Goal: Task Accomplishment & Management: Complete application form

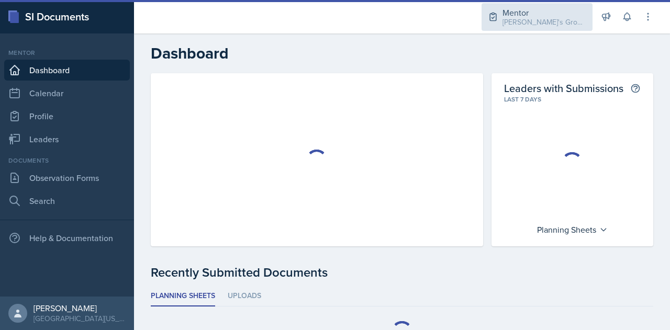
click at [533, 24] on div "[PERSON_NAME]'s Groups / Fall 2025" at bounding box center [544, 22] width 84 height 11
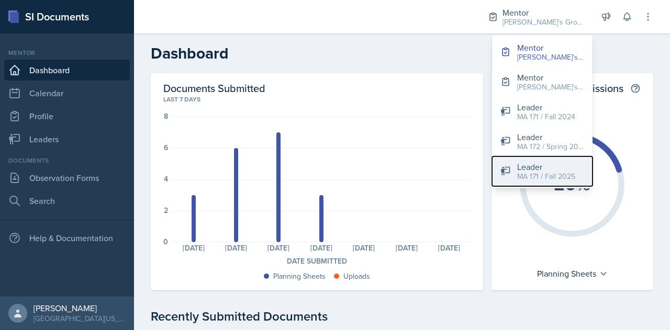
click at [558, 174] on div "MA 171 / Fall 2025" at bounding box center [546, 176] width 58 height 11
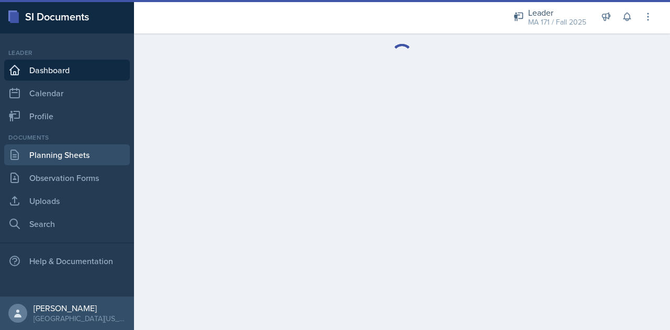
click at [58, 149] on link "Planning Sheets" at bounding box center [67, 154] width 126 height 21
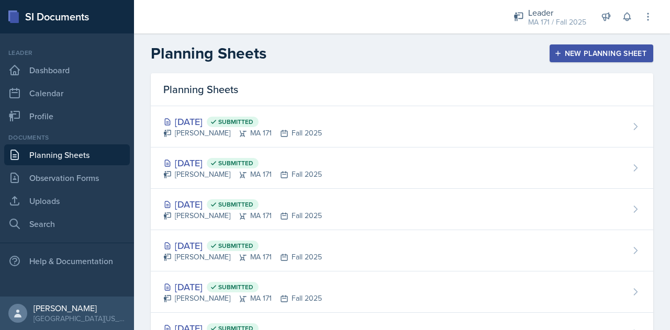
click at [567, 54] on div "New Planning Sheet" at bounding box center [601, 53] width 90 height 8
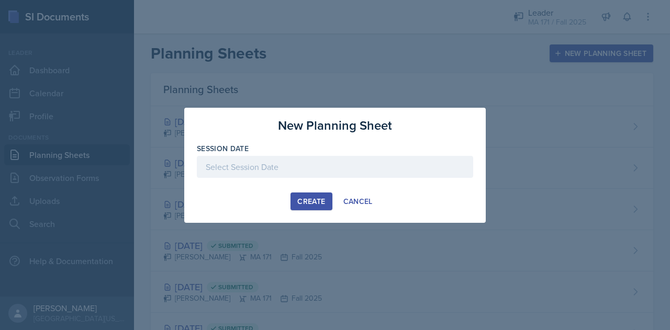
click at [299, 170] on div at bounding box center [335, 167] width 276 height 22
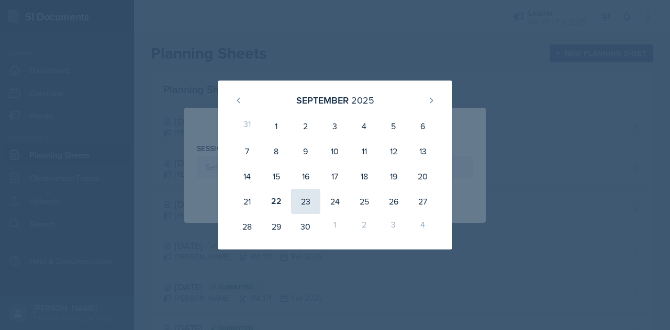
click at [309, 199] on div "23" at bounding box center [305, 201] width 29 height 25
type input "[DATE]"
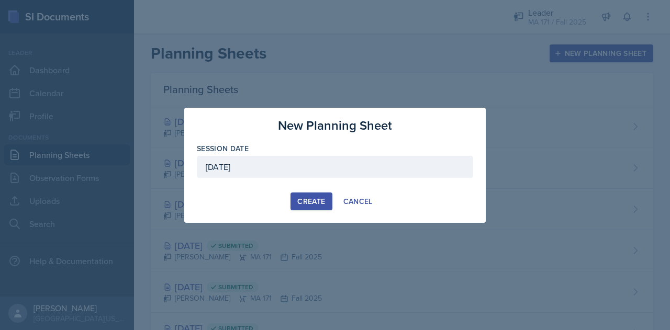
click at [315, 198] on div "Create" at bounding box center [311, 201] width 28 height 8
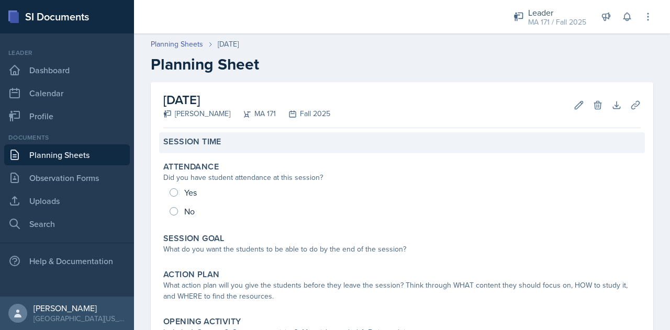
click at [227, 148] on div "Session Time" at bounding box center [402, 142] width 486 height 21
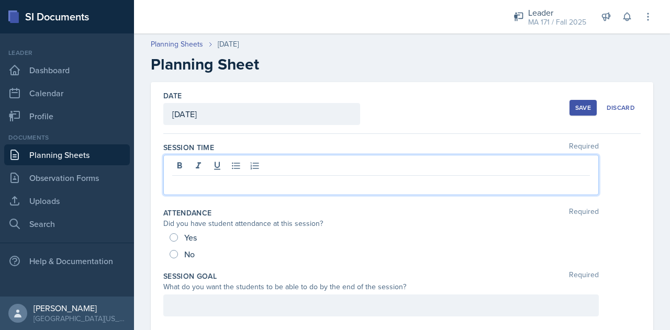
click at [267, 166] on div at bounding box center [380, 175] width 435 height 40
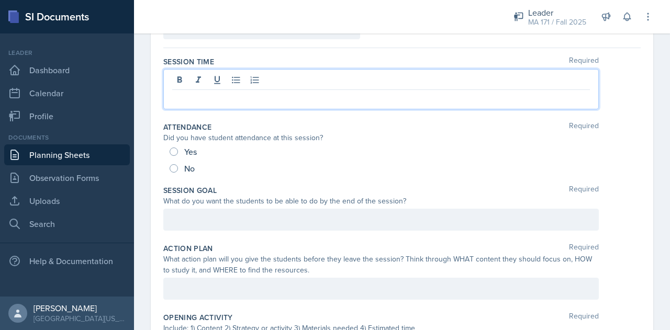
scroll to position [88, 0]
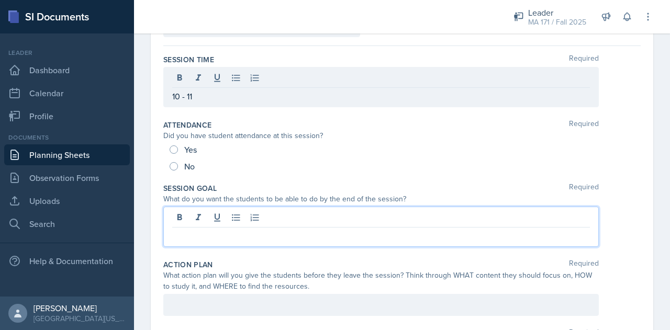
click at [236, 216] on div at bounding box center [380, 227] width 435 height 40
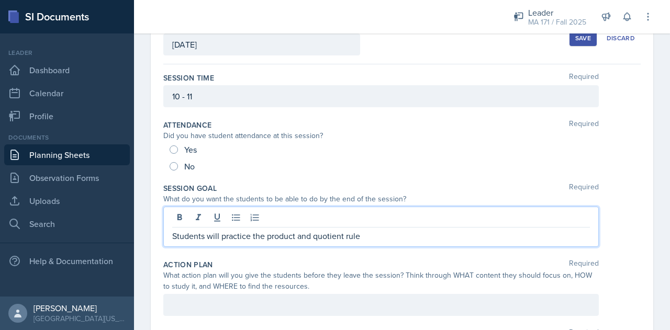
click at [249, 240] on p "Students will practice the product and quotient rule" at bounding box center [381, 236] width 418 height 13
click at [372, 237] on p "Students will review the product and quotient rule" at bounding box center [381, 236] width 418 height 13
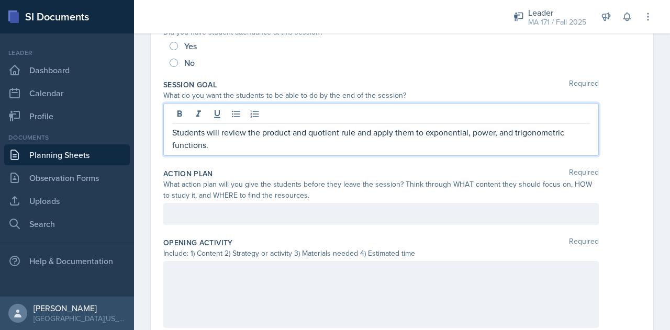
scroll to position [178, 0]
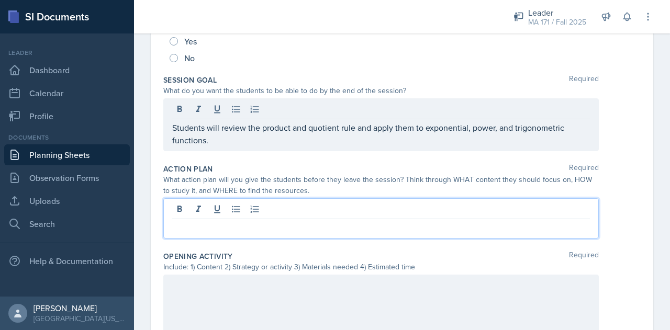
click at [289, 221] on p at bounding box center [381, 227] width 418 height 13
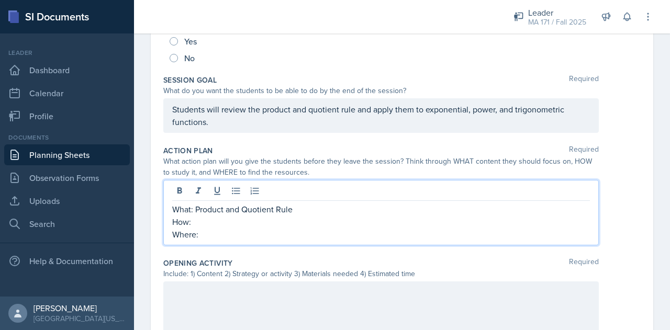
click at [235, 217] on p "How:" at bounding box center [381, 222] width 418 height 13
click at [278, 232] on p "Where:" at bounding box center [381, 234] width 418 height 13
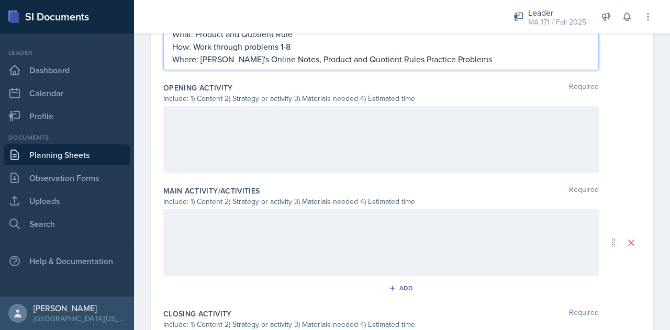
click at [279, 142] on div at bounding box center [380, 139] width 435 height 67
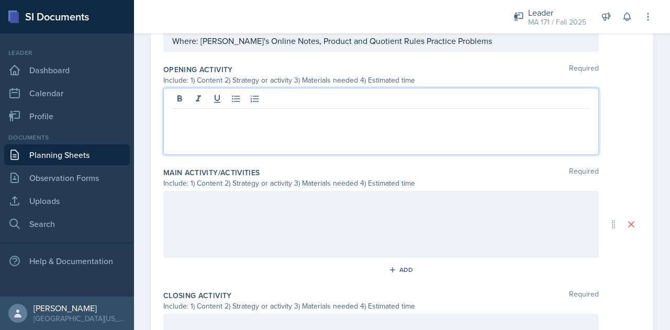
scroll to position [353, 0]
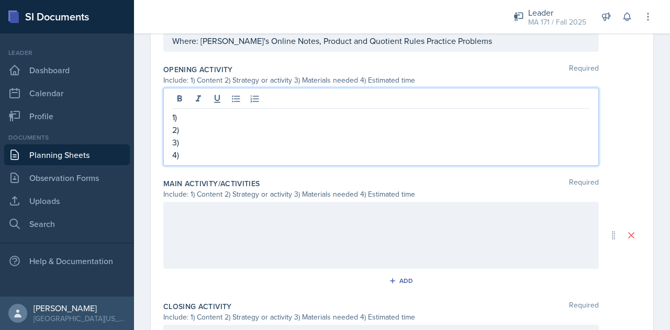
drag, startPoint x: 216, startPoint y: 153, endPoint x: 162, endPoint y: 114, distance: 65.9
click at [162, 114] on div "Date September 23rd, 2025 September 2025 31 1 2 3 4 5 6 7 8 9 10 11 12 13 14 15…" at bounding box center [402, 103] width 502 height 749
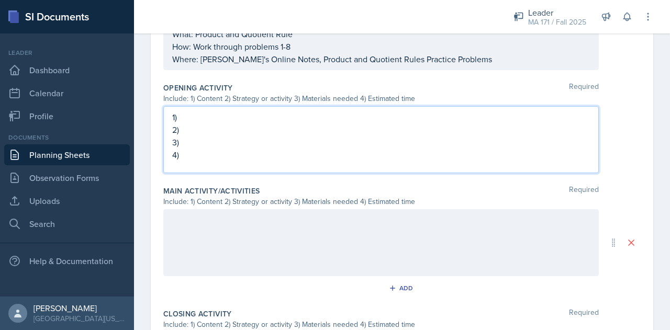
copy div "1) 2) 3) 4)"
click at [250, 224] on div at bounding box center [380, 242] width 435 height 67
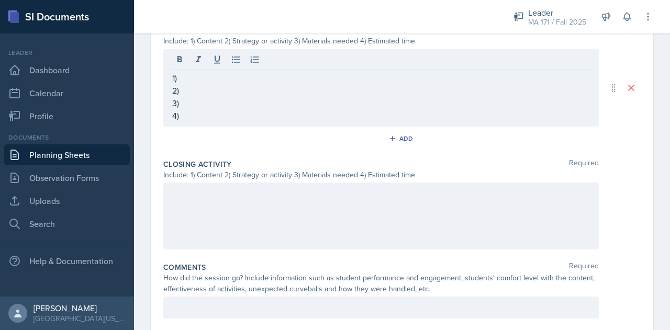
click at [245, 224] on div at bounding box center [380, 216] width 435 height 67
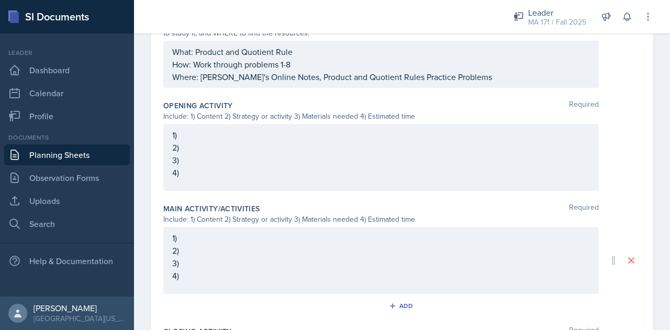
click at [226, 134] on p "1)" at bounding box center [381, 135] width 418 height 13
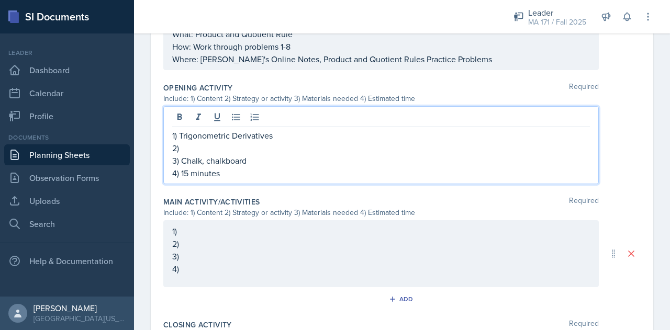
click at [229, 147] on p "2)" at bounding box center [381, 148] width 418 height 13
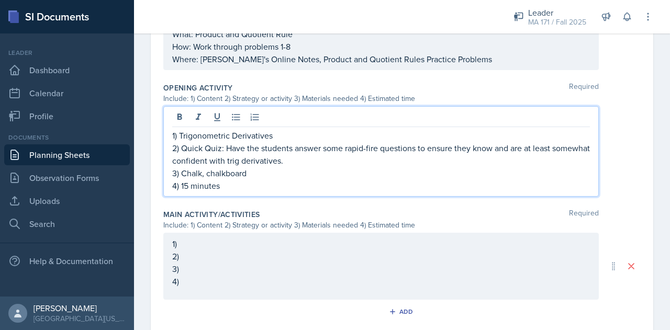
click at [497, 151] on p "2) Quick Quiz: Have the students answer some rapid-fire questions to ensure the…" at bounding box center [381, 154] width 418 height 25
click at [327, 162] on p "2) Quick Quiz: Have the students answer some rapid-fire questions to ensure the…" at bounding box center [381, 154] width 418 height 25
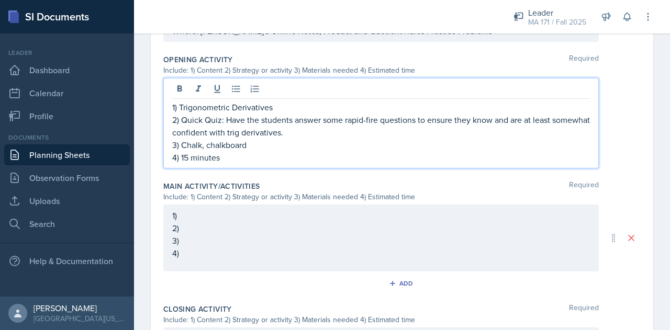
click at [264, 130] on p "2) Quick Quiz: Have the students answer some rapid-fire questions to ensure the…" at bounding box center [381, 126] width 418 height 25
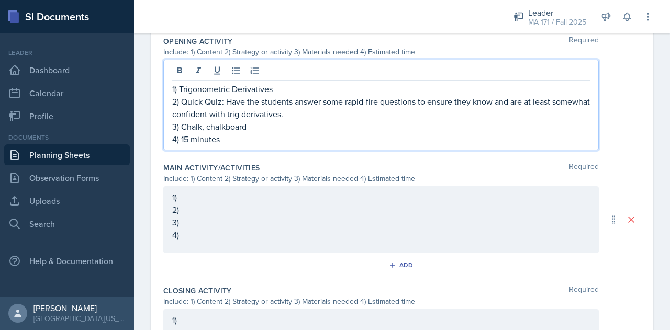
click at [237, 216] on p "2)" at bounding box center [381, 210] width 418 height 13
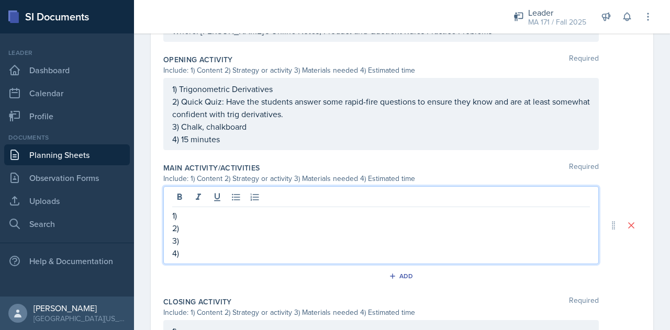
click at [239, 216] on p "1)" at bounding box center [381, 215] width 418 height 13
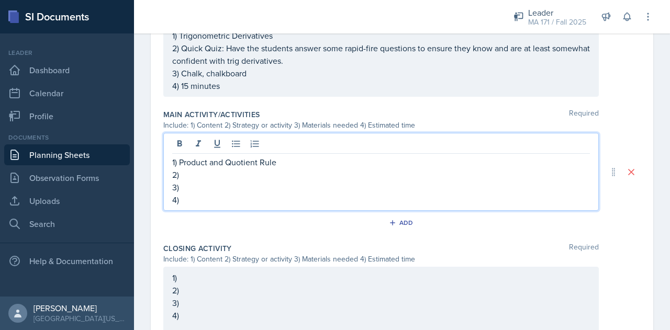
scroll to position [418, 0]
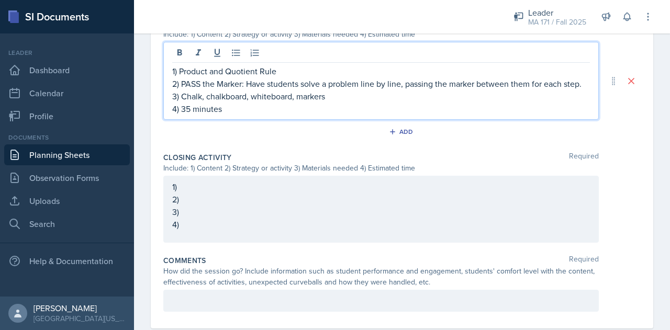
click at [208, 206] on p "2)" at bounding box center [381, 199] width 418 height 13
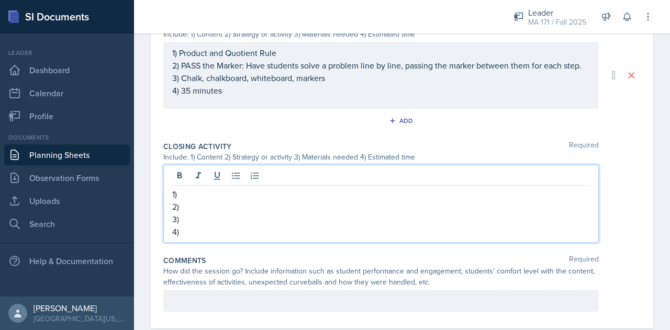
scroll to position [508, 0]
click at [210, 199] on p "1)" at bounding box center [381, 194] width 418 height 13
click at [254, 208] on p "2)" at bounding box center [381, 206] width 418 height 13
click at [294, 210] on p "2)" at bounding box center [381, 206] width 418 height 13
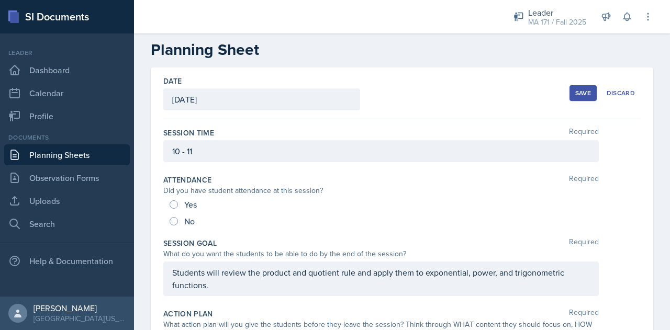
scroll to position [14, 0]
click at [577, 91] on div "Save" at bounding box center [583, 94] width 16 height 8
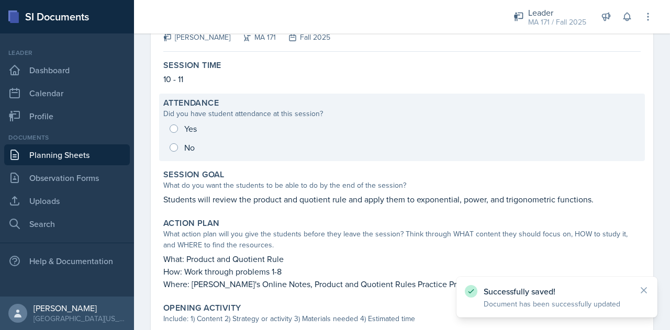
scroll to position [0, 0]
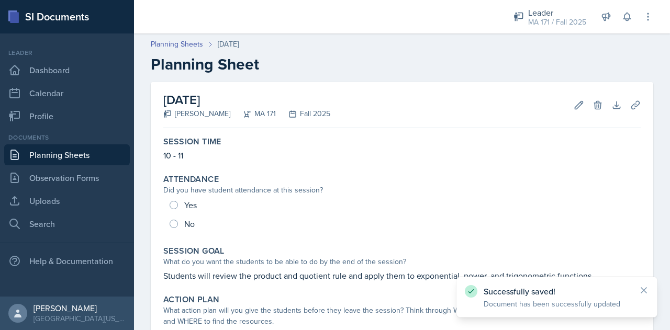
click at [94, 151] on link "Planning Sheets" at bounding box center [67, 154] width 126 height 21
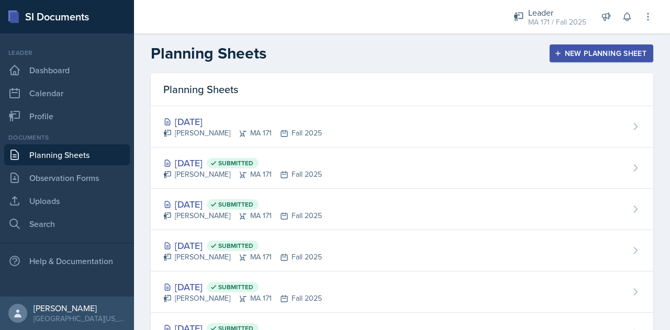
click at [568, 51] on div "New Planning Sheet" at bounding box center [601, 53] width 90 height 8
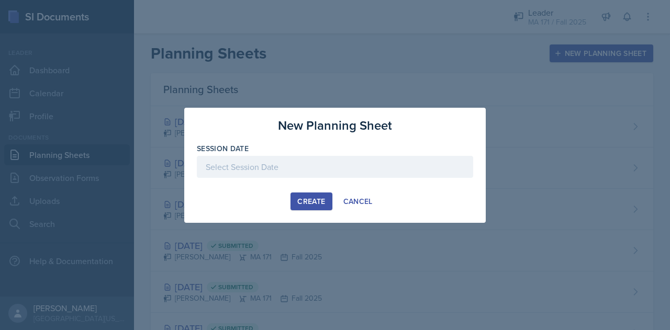
click at [302, 160] on div at bounding box center [335, 167] width 276 height 22
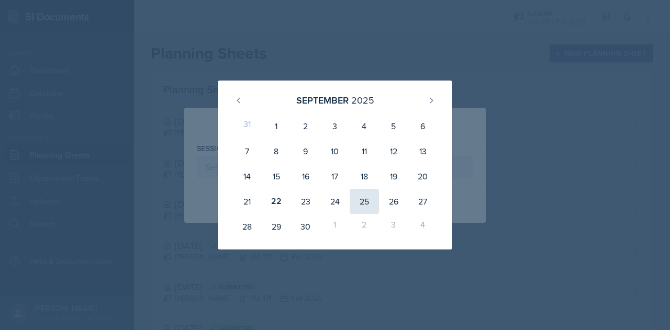
click at [368, 197] on div "25" at bounding box center [364, 201] width 29 height 25
type input "September 25th, 2025"
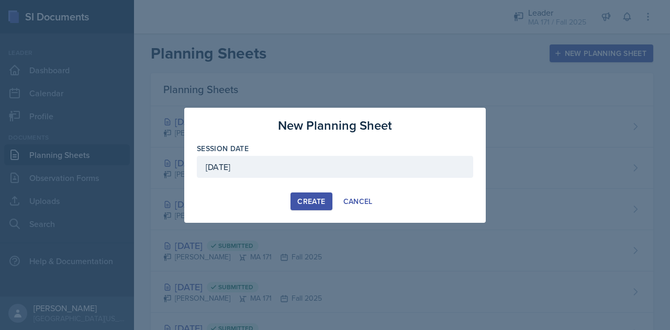
click at [322, 197] on div "Create" at bounding box center [311, 201] width 28 height 8
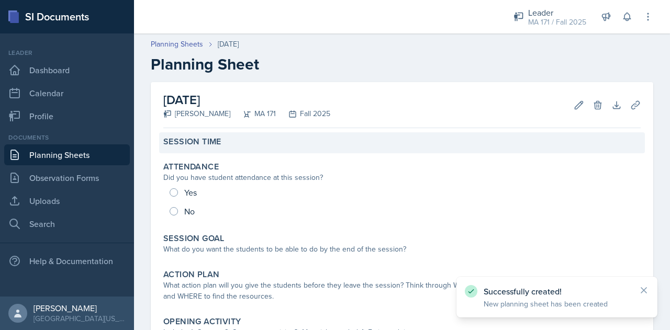
click at [233, 148] on div "Session Time" at bounding box center [402, 142] width 486 height 21
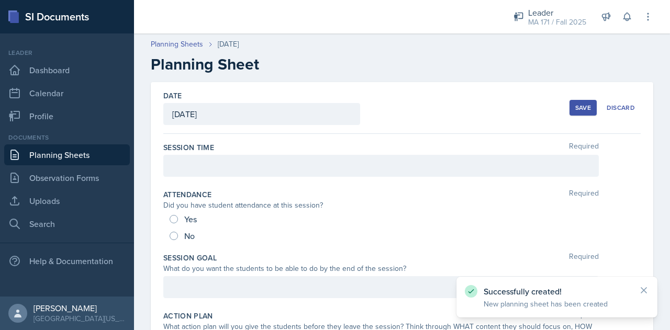
click at [235, 170] on div at bounding box center [380, 166] width 435 height 22
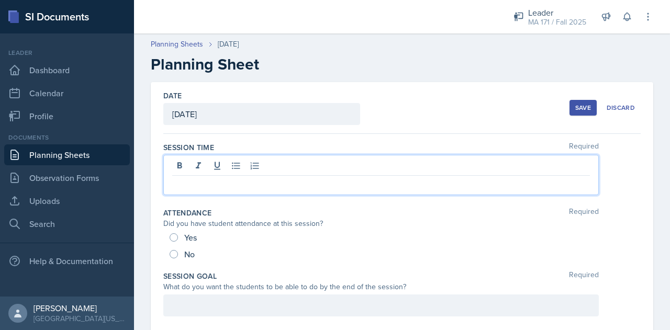
click at [255, 188] on p at bounding box center [381, 184] width 418 height 13
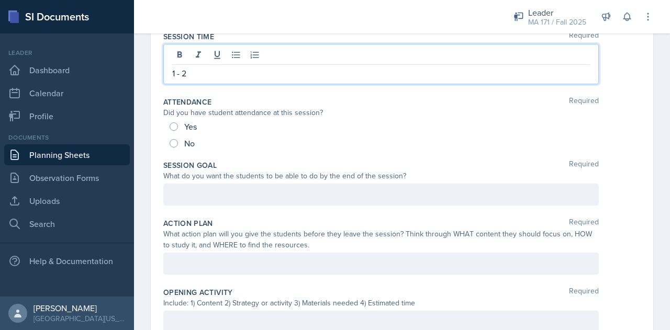
click at [233, 192] on p at bounding box center [381, 194] width 418 height 13
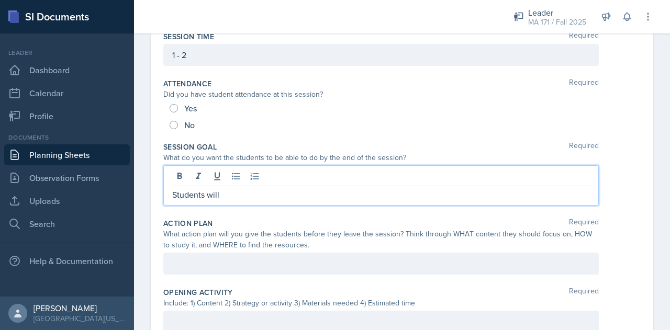
click at [259, 198] on p "Students will" at bounding box center [381, 194] width 418 height 13
click at [266, 195] on p "Students will" at bounding box center [381, 194] width 418 height 13
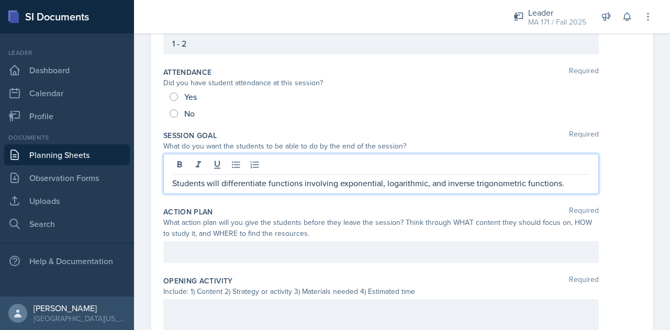
scroll to position [121, 0]
click at [306, 233] on div "What action plan will you give the students before they leave the session? Thin…" at bounding box center [380, 229] width 435 height 22
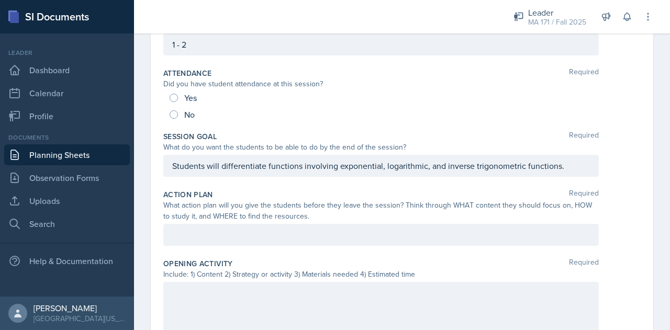
click at [310, 241] on div at bounding box center [380, 235] width 435 height 22
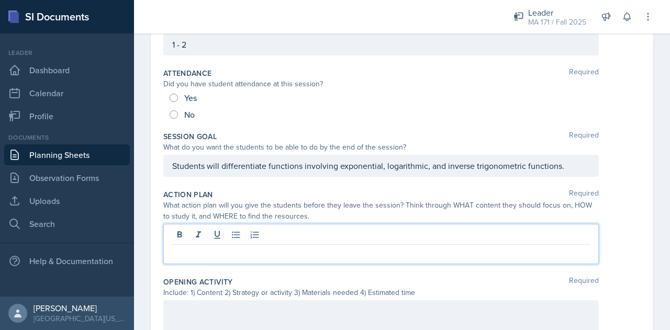
scroll to position [139, 0]
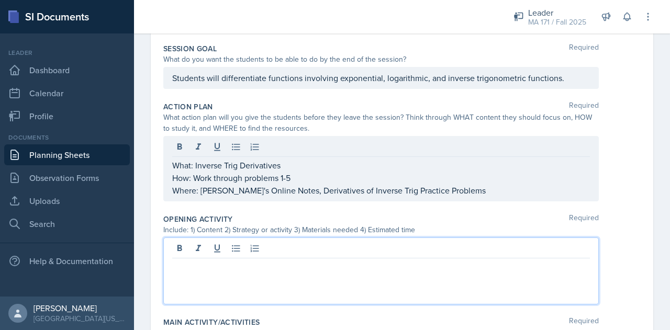
click at [289, 261] on p at bounding box center [381, 267] width 418 height 13
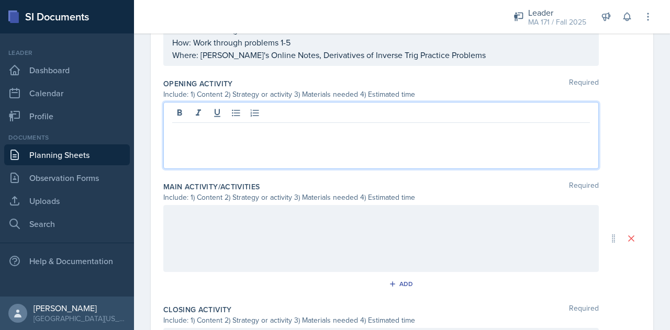
scroll to position [328, 0]
click at [242, 134] on p at bounding box center [381, 130] width 418 height 13
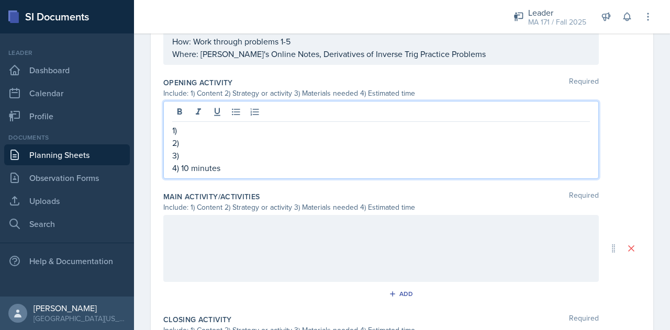
click at [240, 158] on p "3)" at bounding box center [381, 155] width 418 height 13
click at [222, 130] on p "1)" at bounding box center [381, 130] width 418 height 13
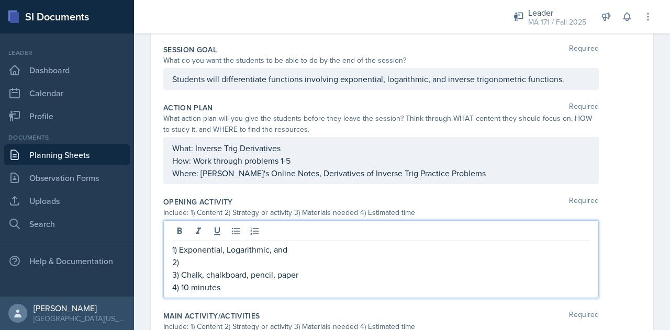
scroll to position [207, 0]
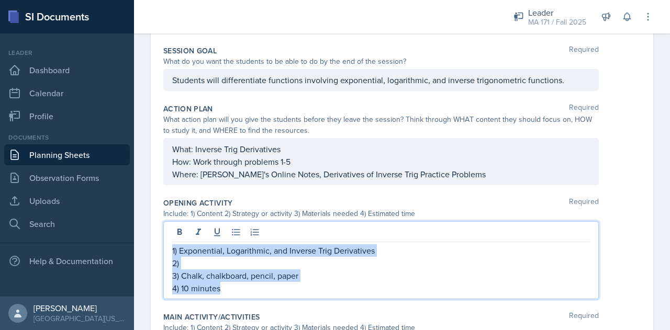
drag, startPoint x: 254, startPoint y: 288, endPoint x: 170, endPoint y: 241, distance: 96.8
click at [170, 241] on div "1) Exponential, Logarithmic, and Inverse Trig Derivatives 2) 3) Chalk, chalkboa…" at bounding box center [380, 260] width 435 height 78
copy div "1) Exponential, Logarithmic, and Inverse Trig Derivatives 2) 3) Chalk, chalkboa…"
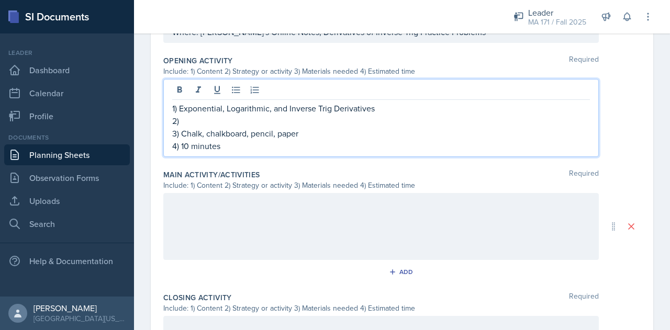
click at [248, 236] on div at bounding box center [380, 226] width 435 height 67
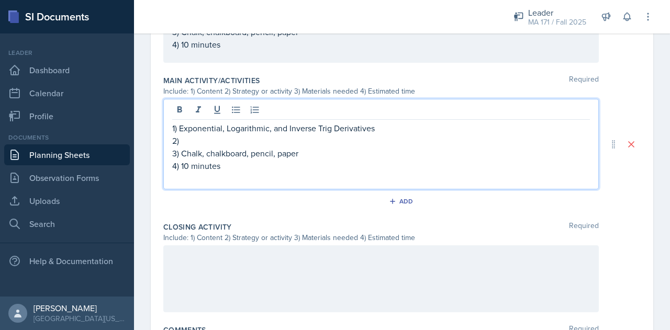
scroll to position [434, 0]
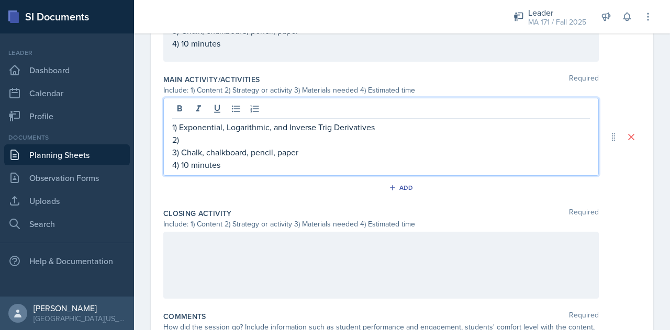
click at [254, 258] on div at bounding box center [380, 265] width 435 height 67
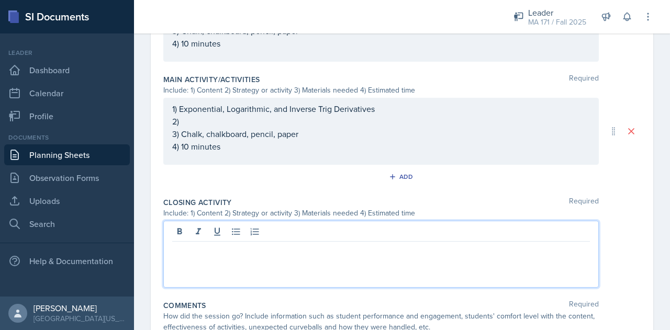
scroll to position [452, 0]
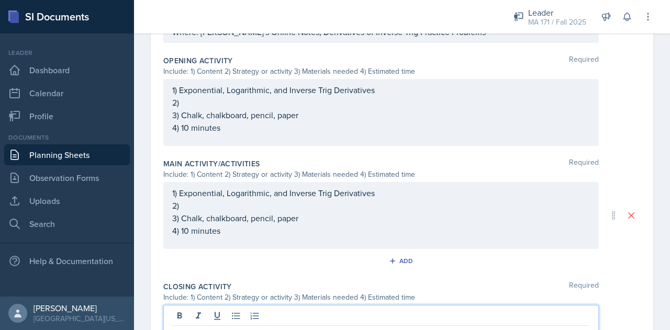
click at [212, 207] on p "2)" at bounding box center [381, 205] width 418 height 13
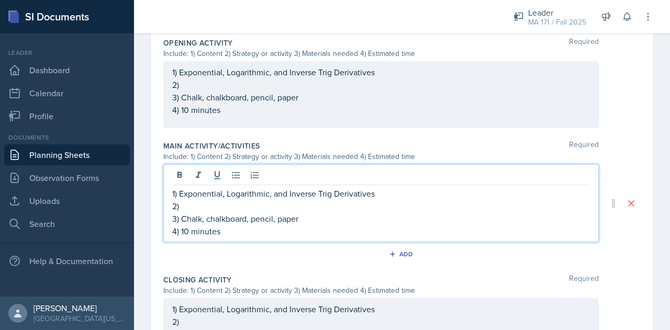
scroll to position [391, 0]
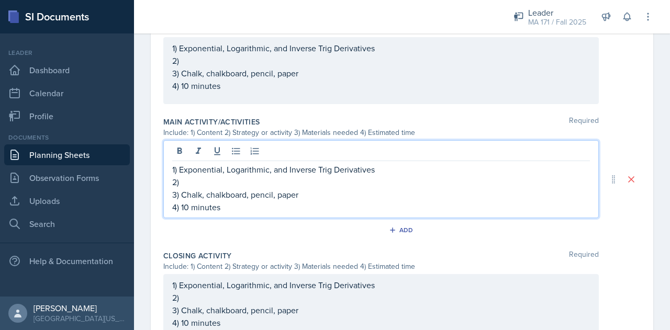
click at [186, 207] on p "4) 10 minutes" at bounding box center [381, 207] width 418 height 13
click at [263, 184] on p "2)" at bounding box center [381, 182] width 418 height 13
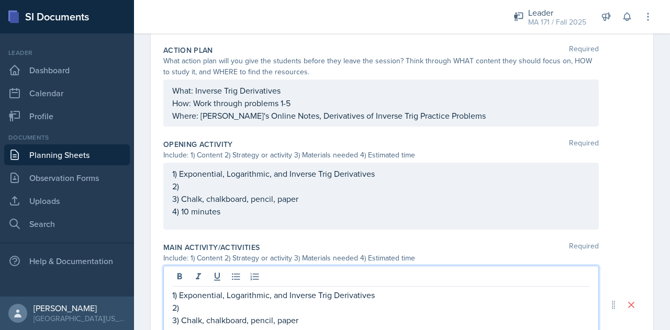
click at [316, 185] on p "2)" at bounding box center [381, 186] width 418 height 13
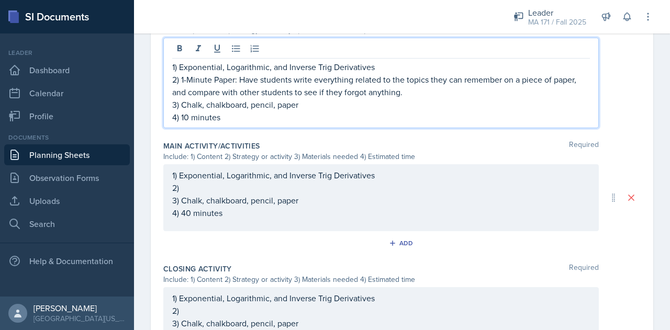
click at [303, 194] on p "2)" at bounding box center [381, 188] width 418 height 13
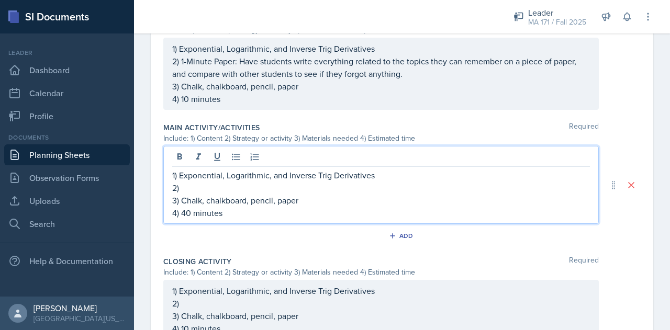
scroll to position [373, 0]
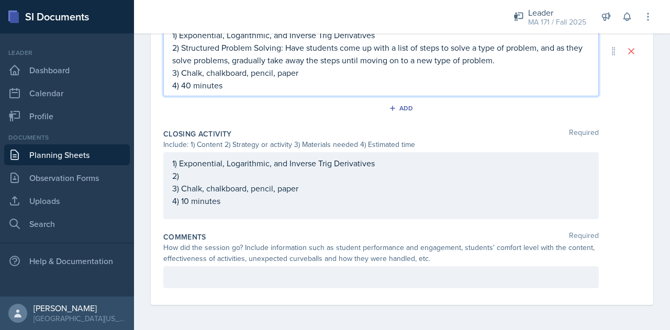
click at [282, 178] on p "2)" at bounding box center [381, 176] width 418 height 13
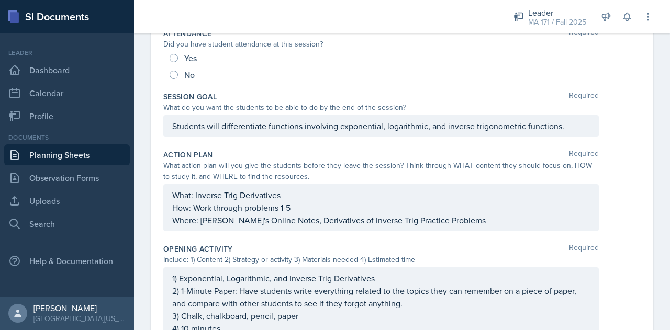
scroll to position [0, 0]
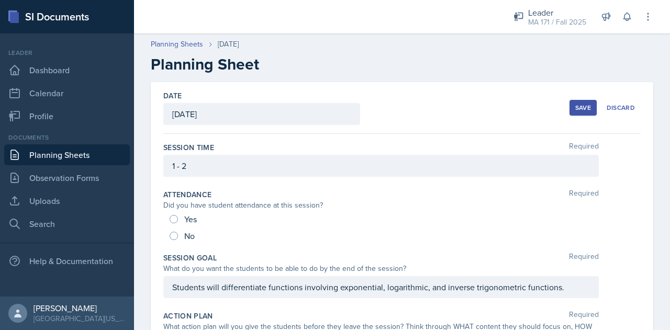
click at [581, 105] on div "Save" at bounding box center [583, 108] width 16 height 8
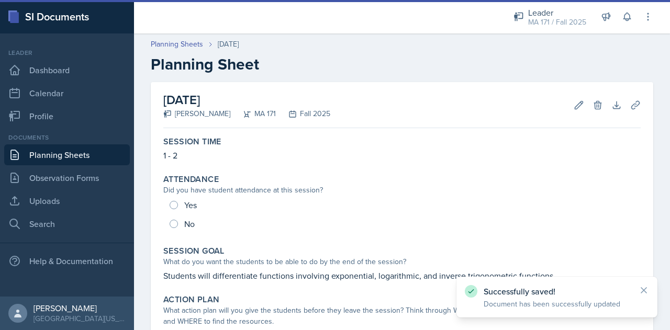
click at [115, 153] on link "Planning Sheets" at bounding box center [67, 154] width 126 height 21
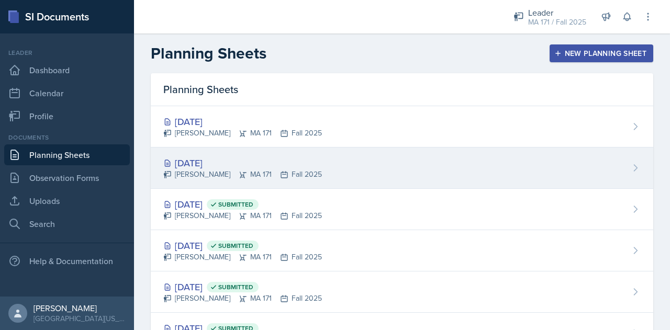
click at [283, 161] on div "[DATE]" at bounding box center [242, 163] width 159 height 14
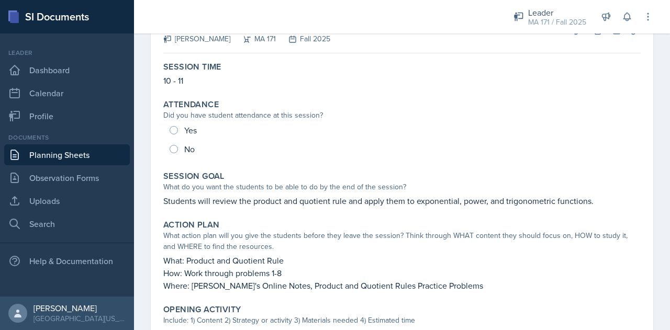
scroll to position [74, 0]
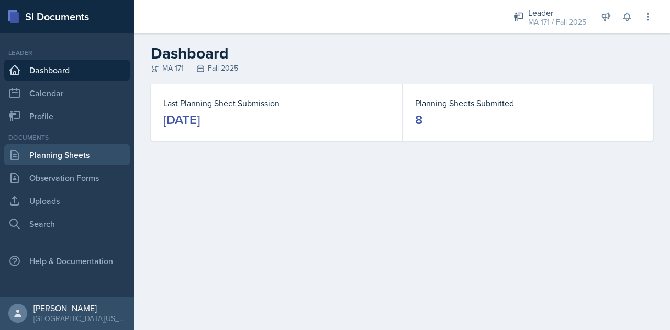
click at [110, 158] on link "Planning Sheets" at bounding box center [67, 154] width 126 height 21
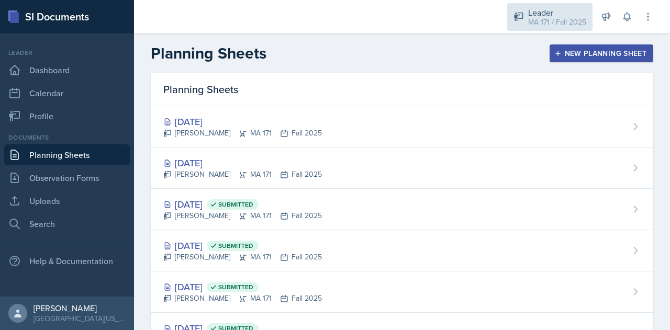
click at [556, 20] on div "MA 171 / Fall 2025" at bounding box center [557, 22] width 58 height 11
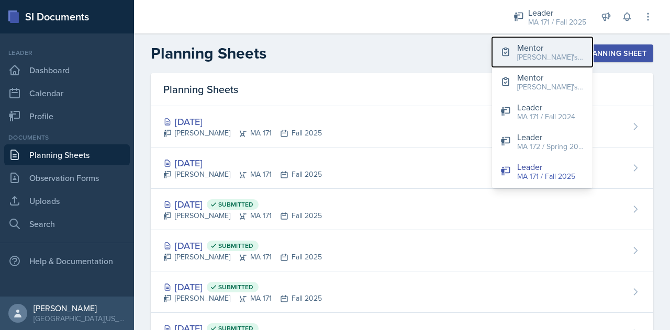
click at [552, 59] on div "[PERSON_NAME]'s Groups / Fall 2025" at bounding box center [550, 57] width 67 height 11
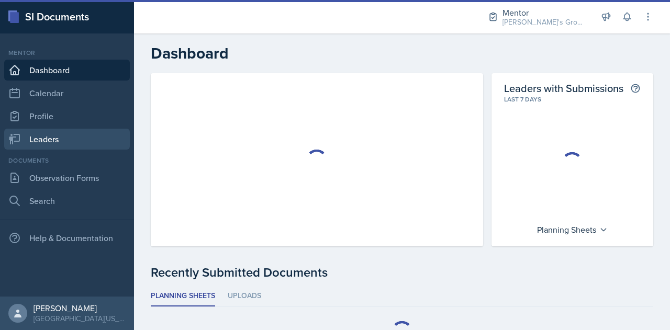
click at [74, 133] on link "Leaders" at bounding box center [67, 139] width 126 height 21
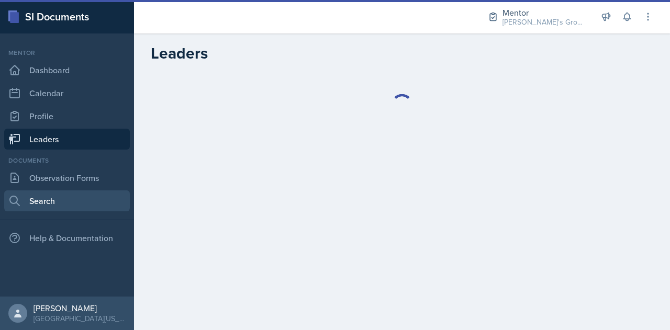
click at [51, 210] on link "Search" at bounding box center [67, 200] width 126 height 21
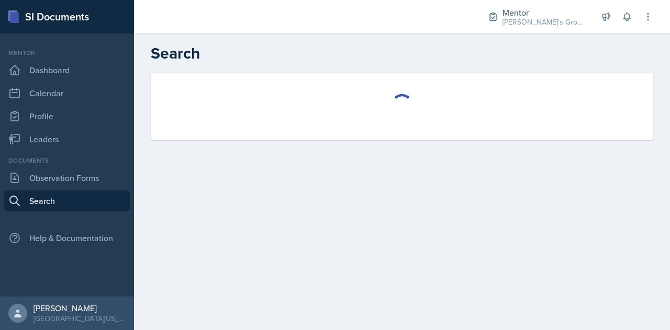
select select "all"
select select "1"
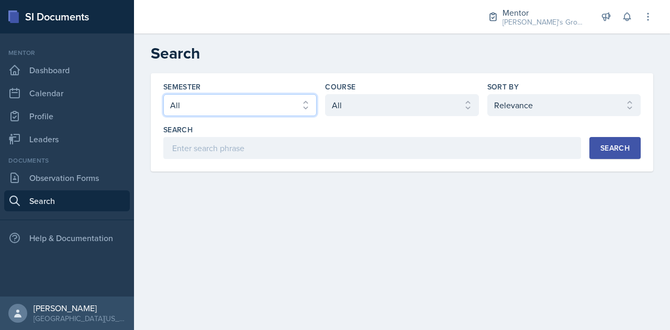
click at [261, 106] on select "Select semester All Fall 2025 Spring 2025 Fall 2024 Spring 2024 Fall 2023 Sprin…" at bounding box center [239, 105] width 153 height 22
select select "19fb88f7-c89b-4031-b5a0-458fd49807a1"
click at [163, 94] on select "Select semester All Fall 2025 Spring 2025 Fall 2024 Spring 2024 Fall 2023 Sprin…" at bounding box center [239, 105] width 153 height 22
click at [624, 155] on button "Search" at bounding box center [614, 148] width 51 height 22
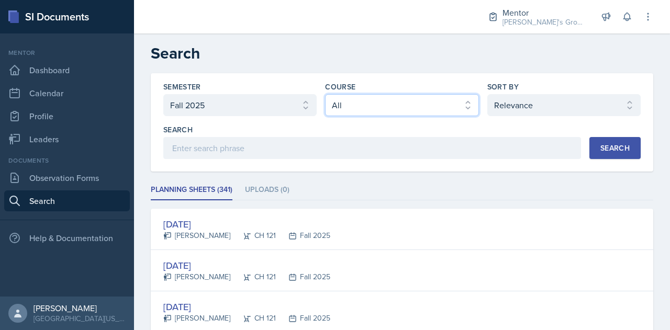
click at [387, 115] on select "Select course All ACC 211 ACC 212 ACC 307 BYS 119 BYS 215 BYS 300 CH 101 CH 121…" at bounding box center [401, 105] width 153 height 22
select select "f8d01100-7420-4830-ae10-cca8828692fd"
click at [325, 94] on select "Select course All ACC 211 ACC 212 ACC 307 BYS 119 BYS 215 BYS 300 CH 101 CH 121…" at bounding box center [401, 105] width 153 height 22
click at [616, 144] on div "Search" at bounding box center [614, 148] width 29 height 8
click at [327, 53] on h2 "Search" at bounding box center [402, 53] width 502 height 19
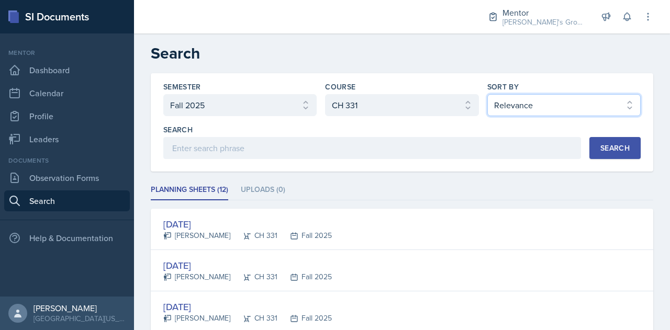
click at [536, 104] on select "Select sort by Relevance Document Date (Asc) Document Date (Desc)" at bounding box center [563, 105] width 153 height 22
click at [487, 94] on select "Select sort by Relevance Document Date (Asc) Document Date (Desc)" at bounding box center [563, 105] width 153 height 22
click at [604, 146] on div "Search" at bounding box center [614, 148] width 29 height 8
click at [567, 100] on select "Select sort by Relevance Document Date (Asc) Document Date (Desc)" at bounding box center [563, 105] width 153 height 22
select select "3"
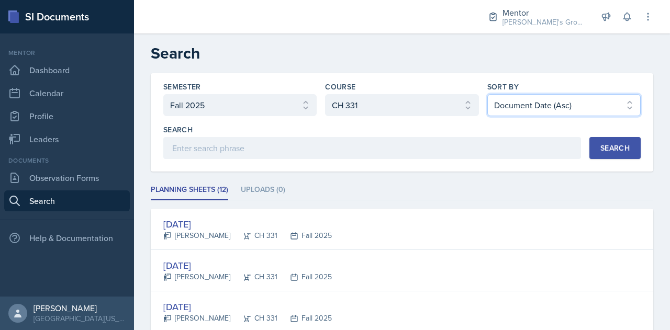
click at [487, 94] on select "Select sort by Relevance Document Date (Asc) Document Date (Desc)" at bounding box center [563, 105] width 153 height 22
click at [600, 151] on div "Search" at bounding box center [614, 148] width 29 height 8
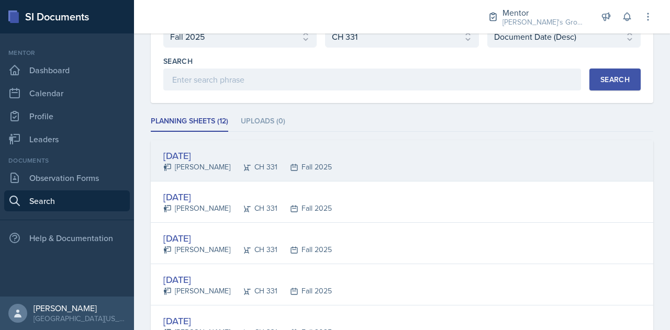
scroll to position [79, 0]
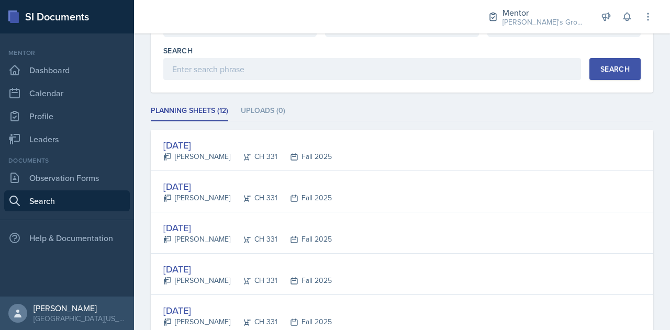
click at [325, 108] on ul "Planning Sheets (12) Uploads (0)" at bounding box center [402, 111] width 502 height 20
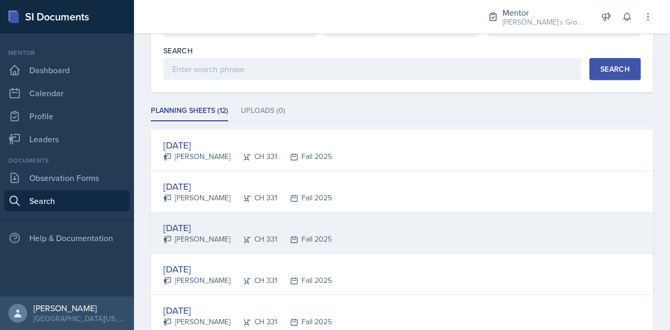
click at [298, 228] on div "[DATE]" at bounding box center [247, 228] width 168 height 14
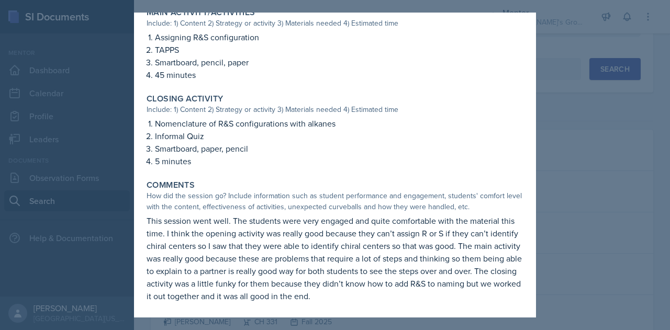
scroll to position [402, 0]
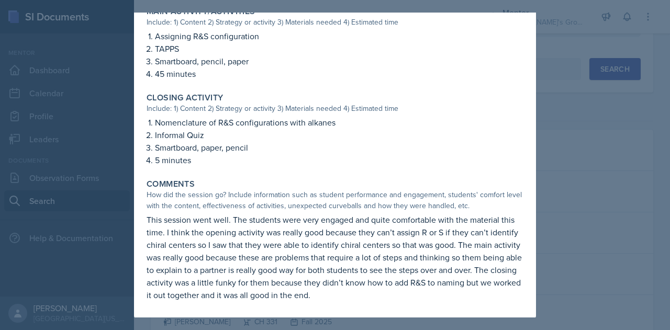
click at [571, 227] on div at bounding box center [335, 165] width 670 height 330
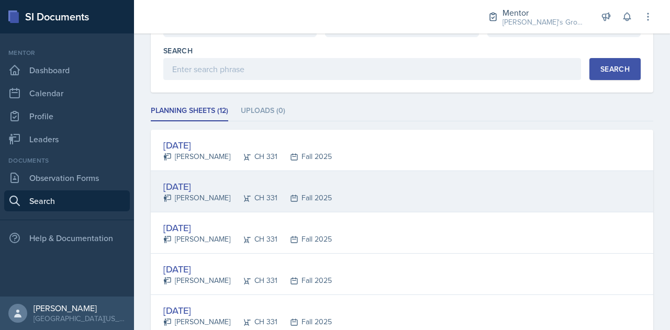
click at [366, 188] on div "[DATE] [PERSON_NAME] CH 331 Fall 2025" at bounding box center [402, 191] width 502 height 41
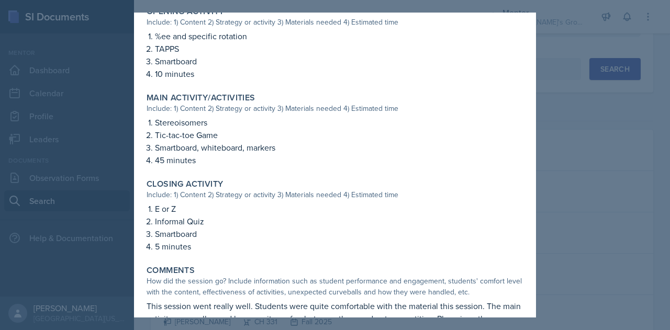
scroll to position [365, 0]
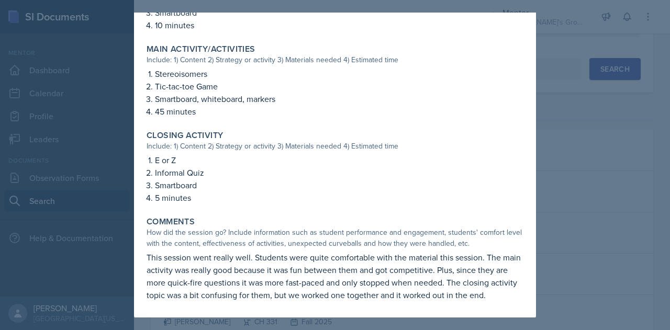
click at [577, 200] on div at bounding box center [335, 165] width 670 height 330
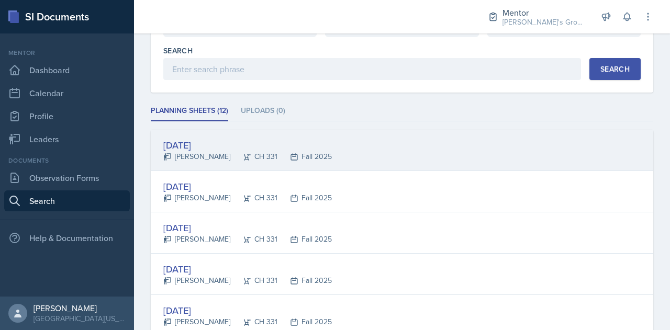
click at [323, 159] on div "Fall 2025" at bounding box center [304, 156] width 54 height 11
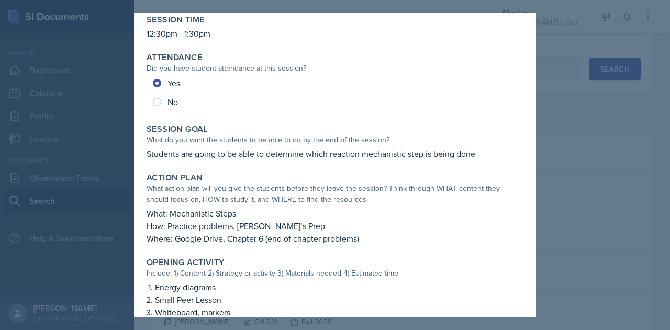
scroll to position [53, 0]
click at [583, 156] on div at bounding box center [335, 165] width 670 height 330
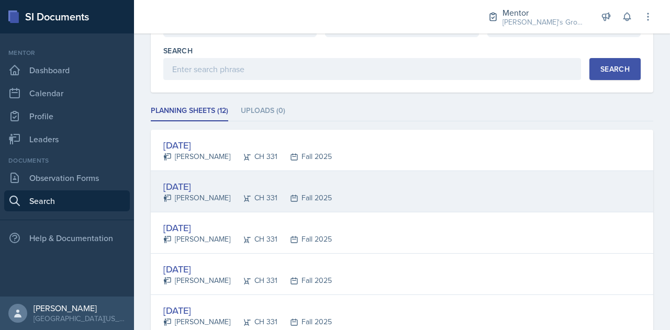
click at [271, 201] on div "CH 331" at bounding box center [253, 198] width 47 height 11
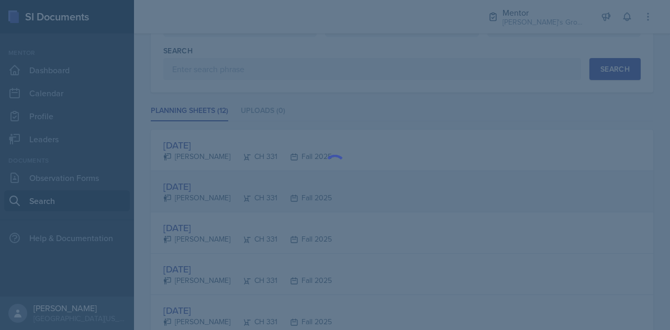
scroll to position [0, 0]
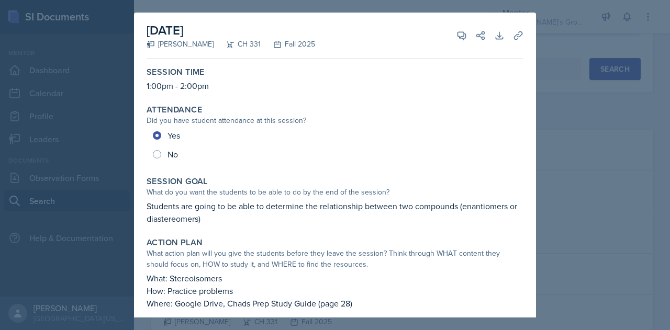
click at [565, 188] on div at bounding box center [335, 165] width 670 height 330
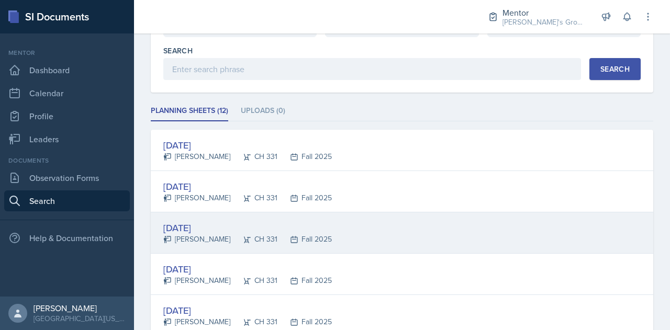
click at [303, 221] on div "[DATE]" at bounding box center [247, 228] width 168 height 14
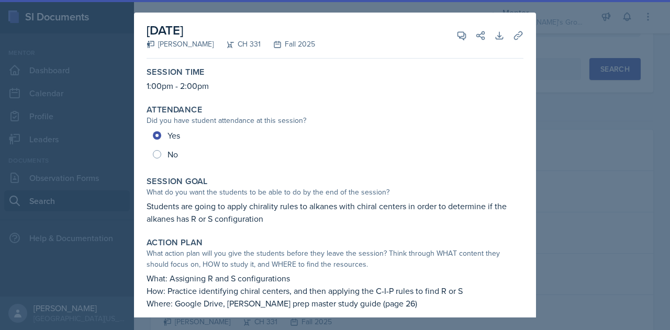
click at [563, 198] on div at bounding box center [335, 165] width 670 height 330
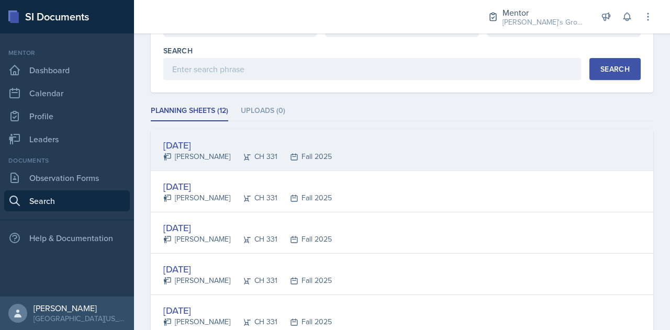
click at [311, 161] on div "[DATE] [PERSON_NAME] CH 331 Fall 2025" at bounding box center [402, 150] width 502 height 41
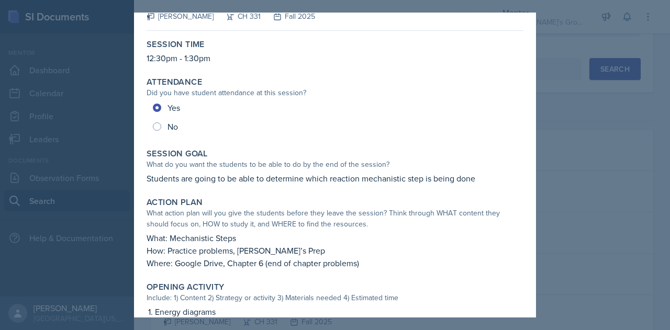
scroll to position [27, 0]
